Goal: Check status

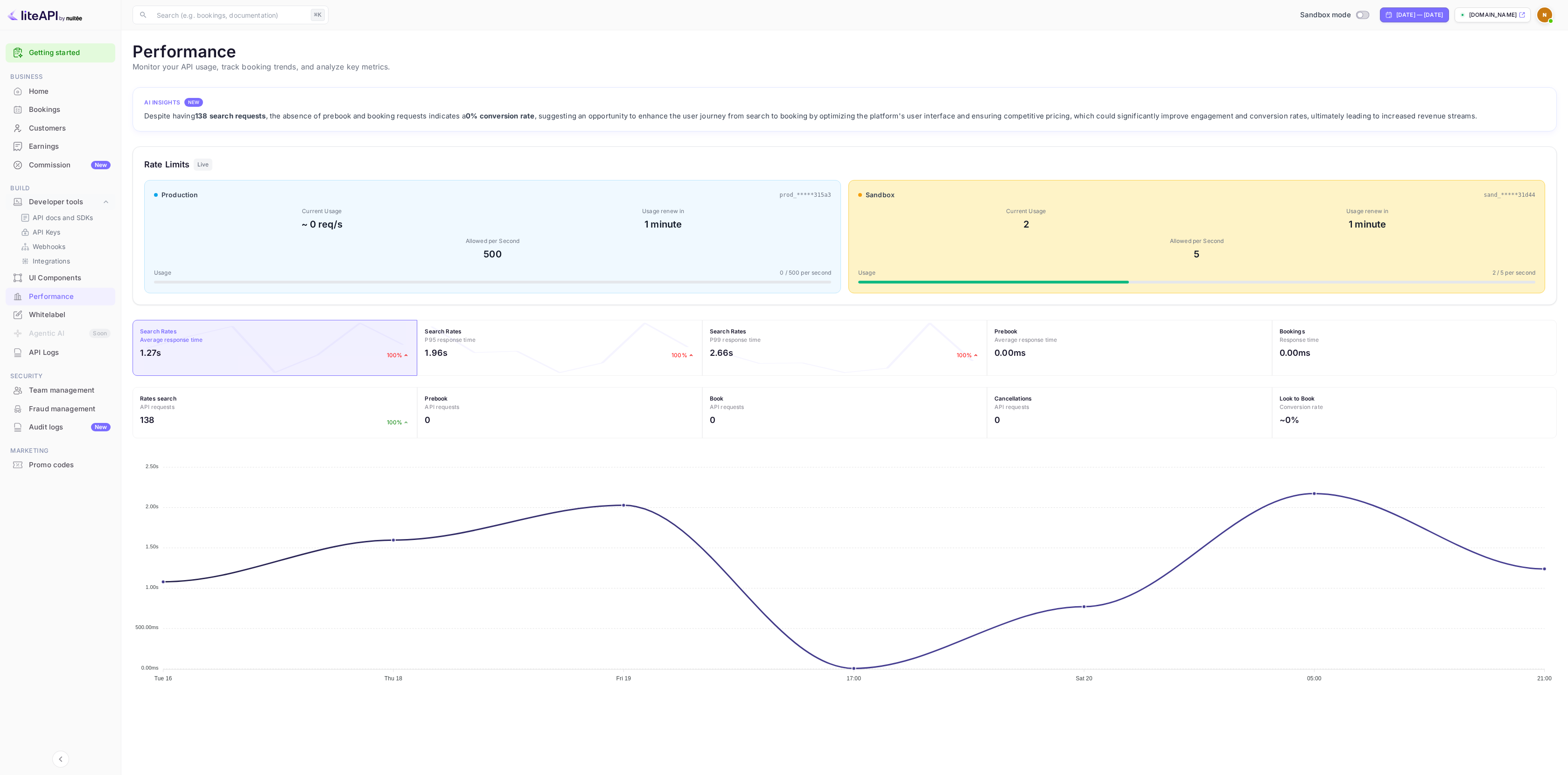
scroll to position [233, 1417]
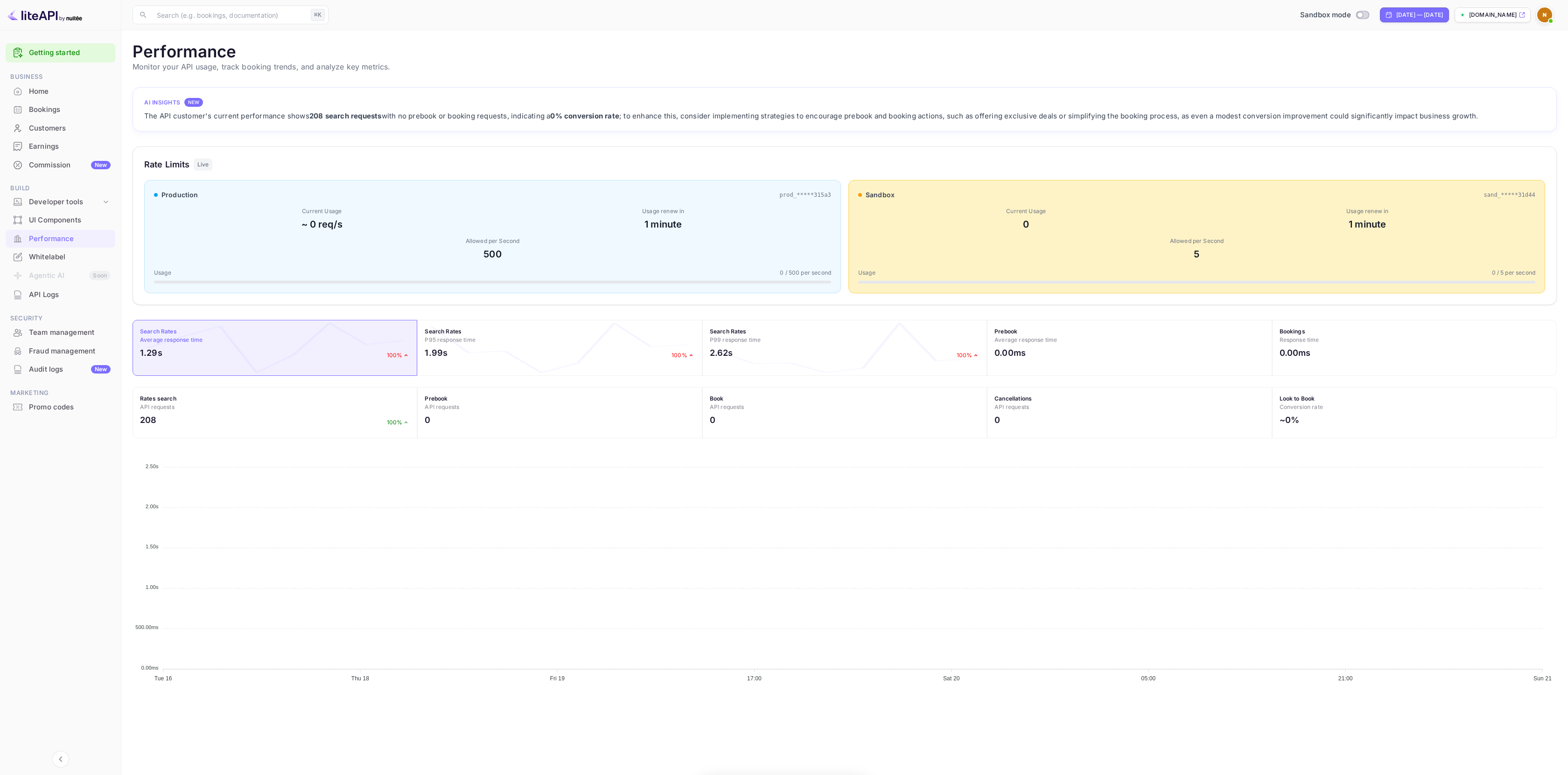
scroll to position [233, 1417]
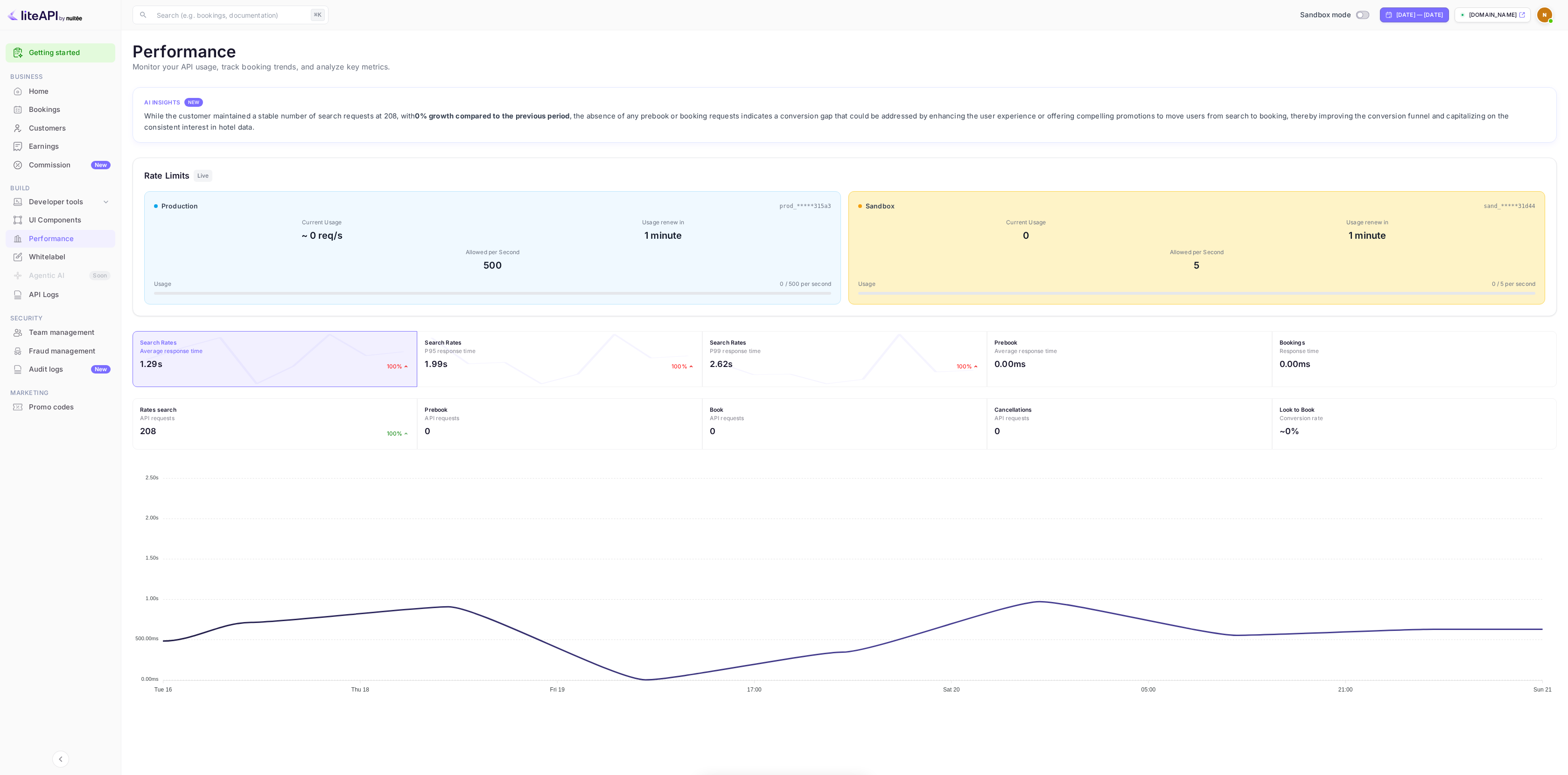
scroll to position [233, 1417]
